Goal: Register for event/course

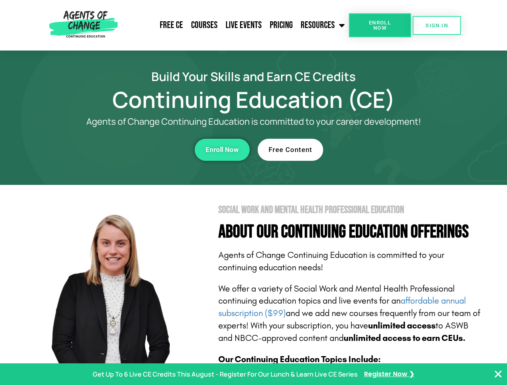
click at [253, 193] on section "Social Work and Mental Health Professional Education About Our Continuing Educa…" at bounding box center [253, 353] width 507 height 337
click at [379, 25] on span "Enroll Now" at bounding box center [379, 25] width 37 height 10
click at [436, 25] on span "SIGN IN" at bounding box center [436, 25] width 22 height 5
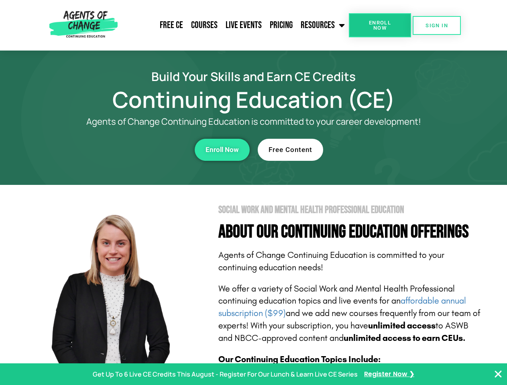
click at [139, 150] on div "Enroll Now" at bounding box center [139, 150] width 221 height 22
click at [222, 150] on span "Enroll Now" at bounding box center [221, 149] width 33 height 7
click at [368, 150] on div "Free Content" at bounding box center [368, 150] width 221 height 22
